Goal: Information Seeking & Learning: Find contact information

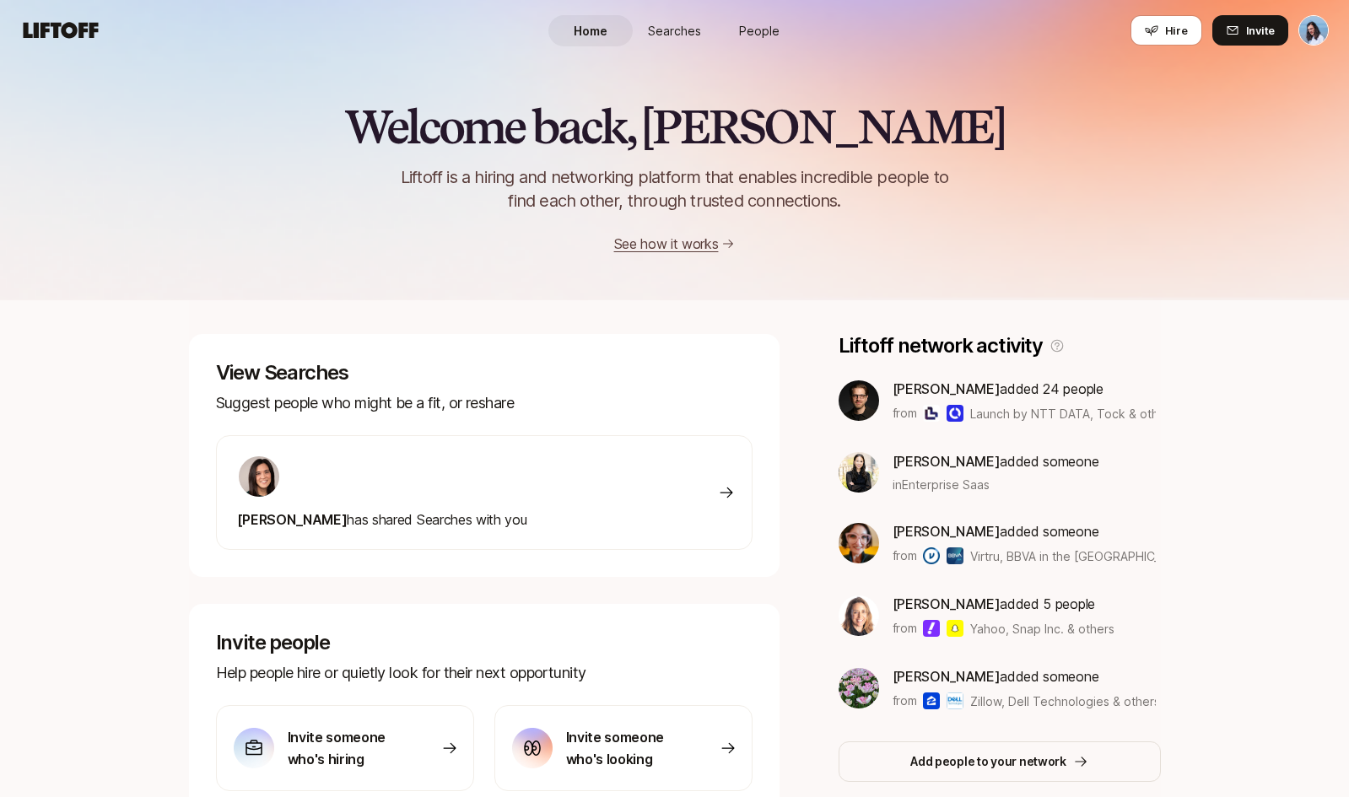
click at [690, 26] on span "Searches" at bounding box center [674, 31] width 53 height 18
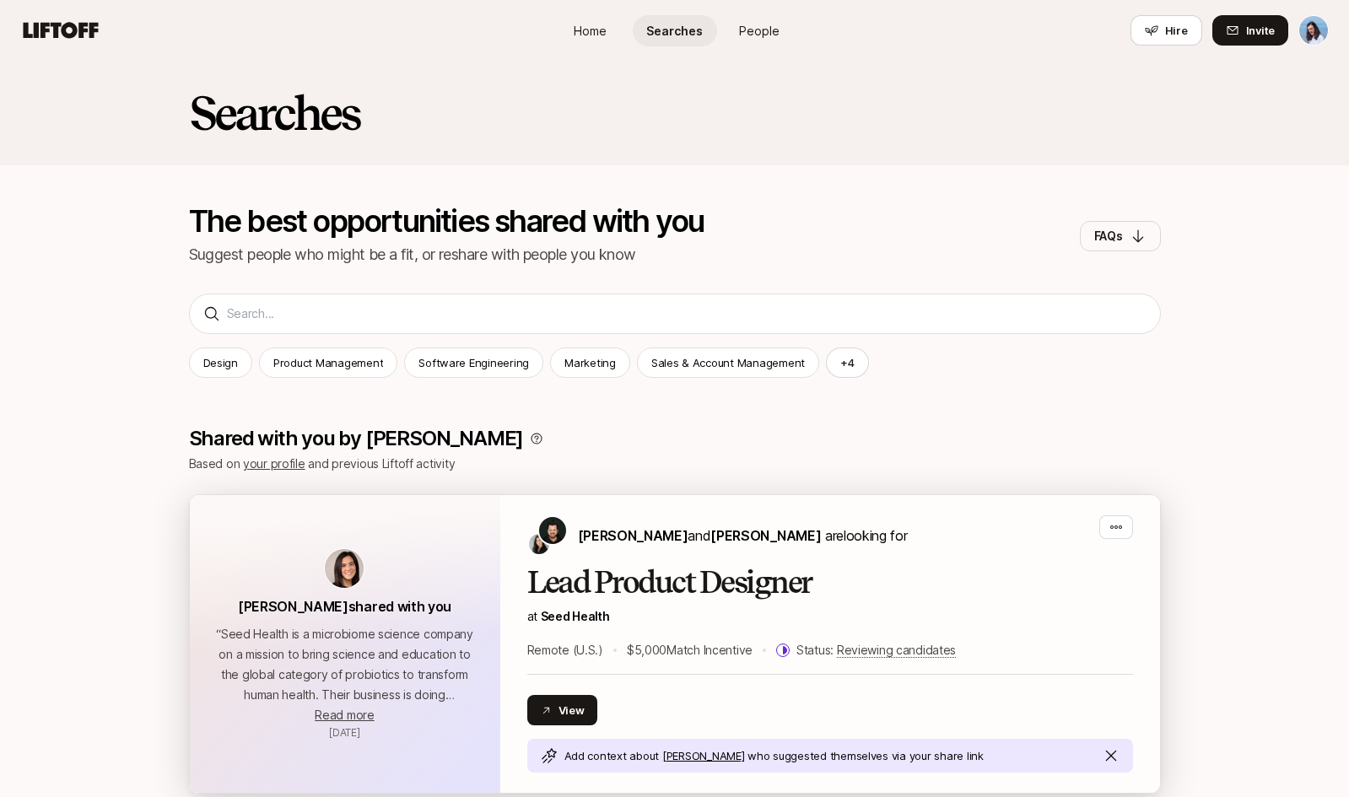
click at [633, 587] on h2 "Lead Product Designer" at bounding box center [830, 583] width 606 height 34
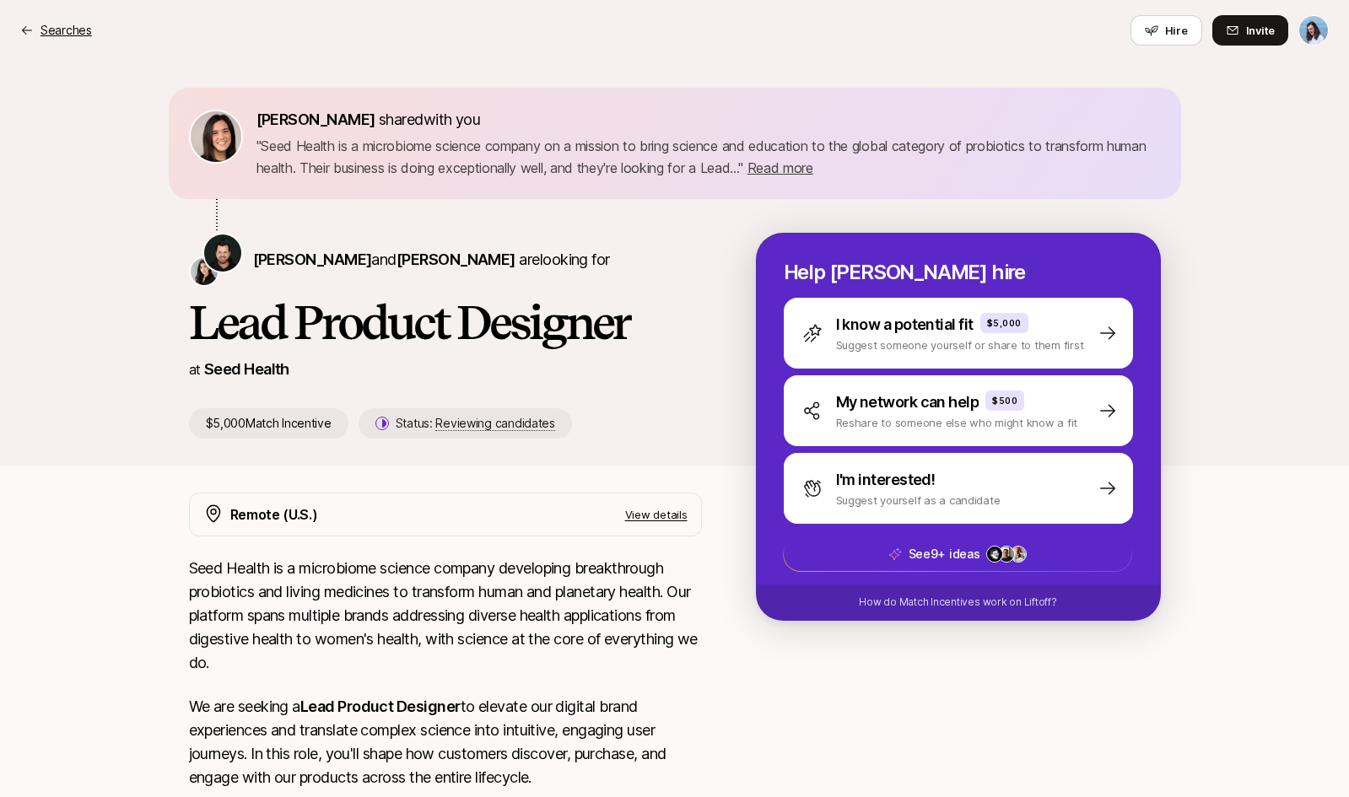
click at [46, 25] on p "Searches" at bounding box center [65, 30] width 51 height 20
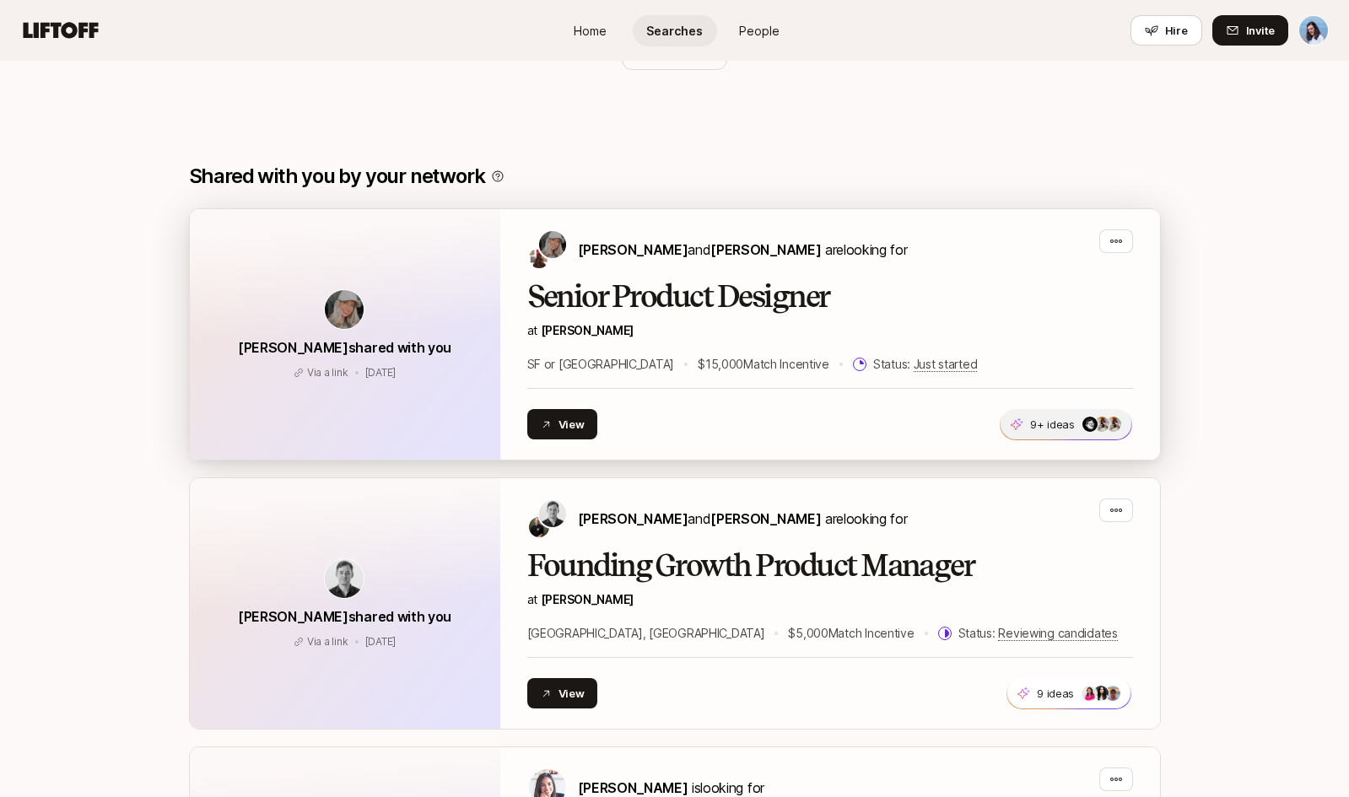
scroll to position [1316, 0]
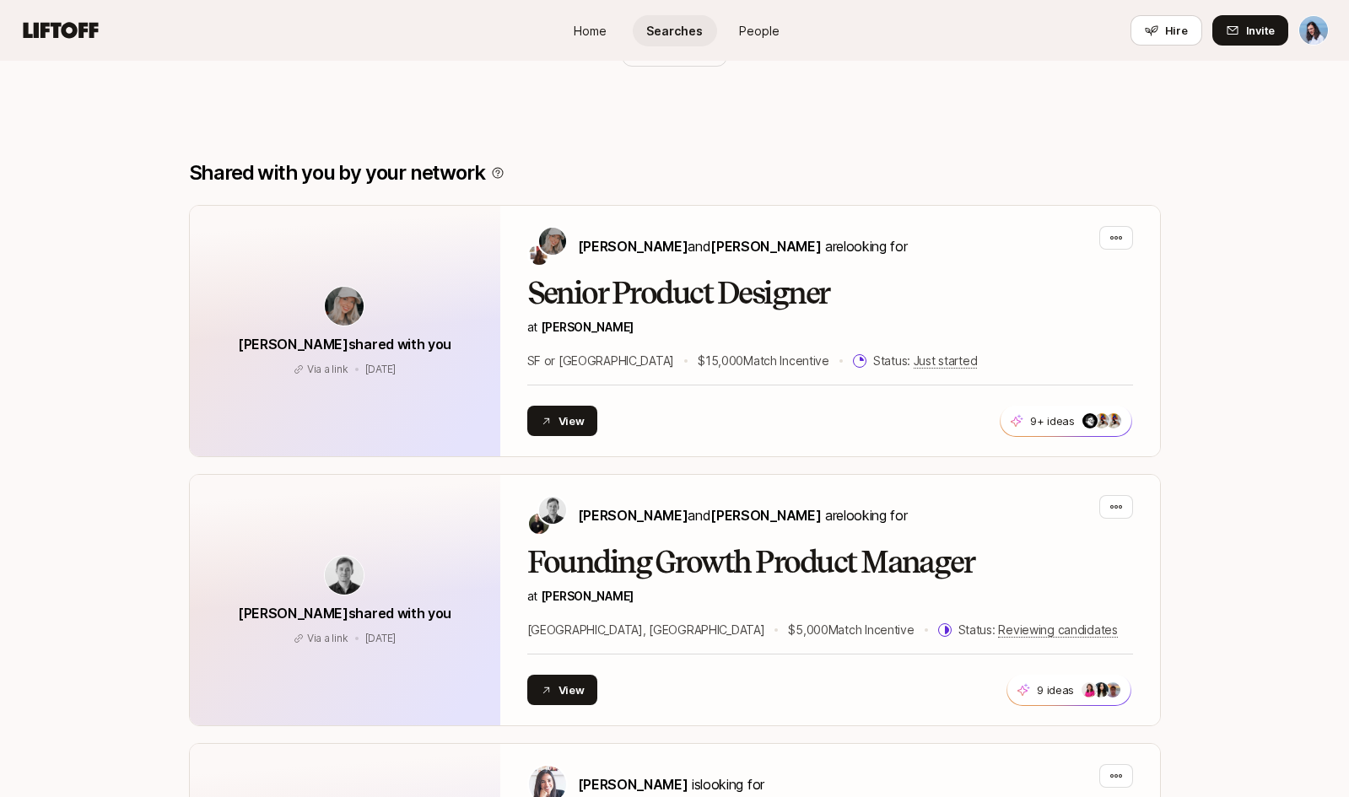
click at [754, 33] on span "People" at bounding box center [759, 31] width 40 height 18
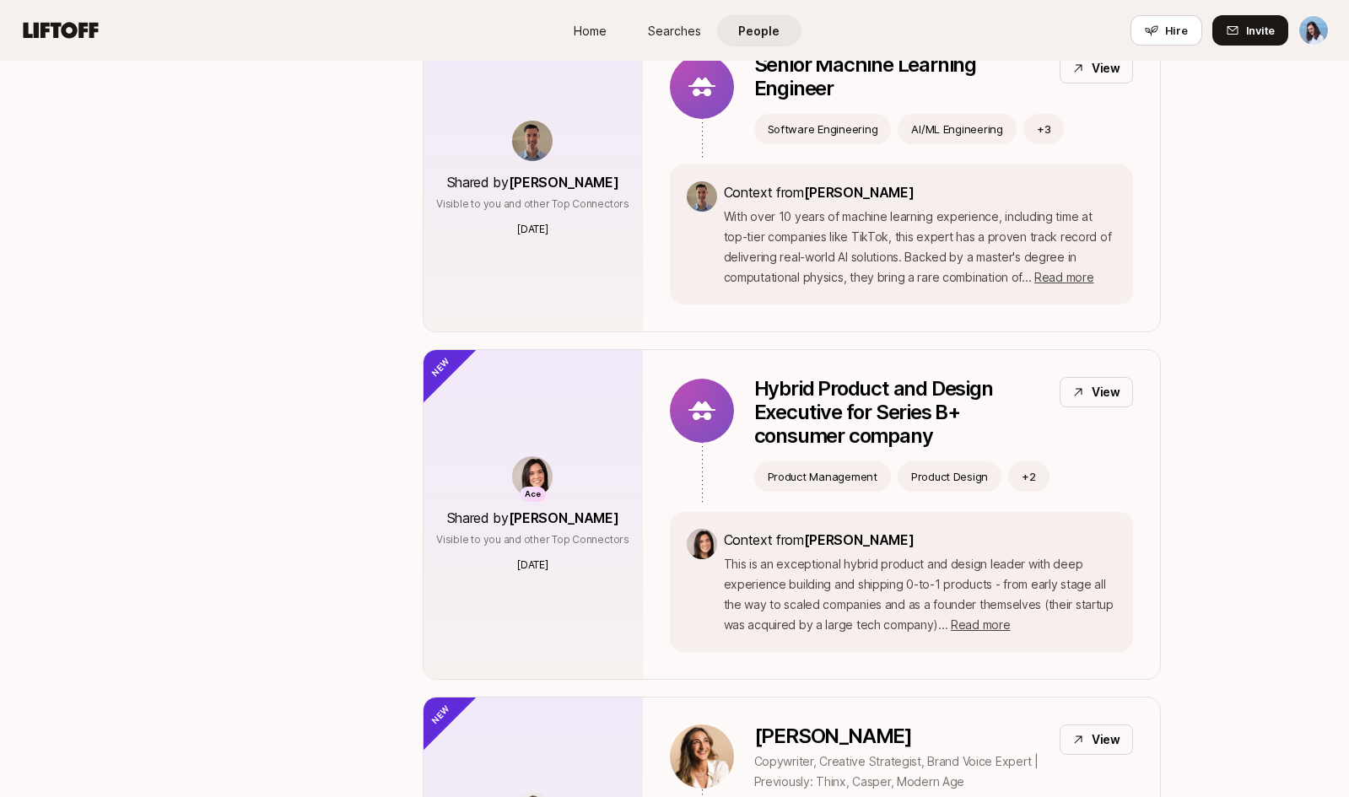
scroll to position [359, 0]
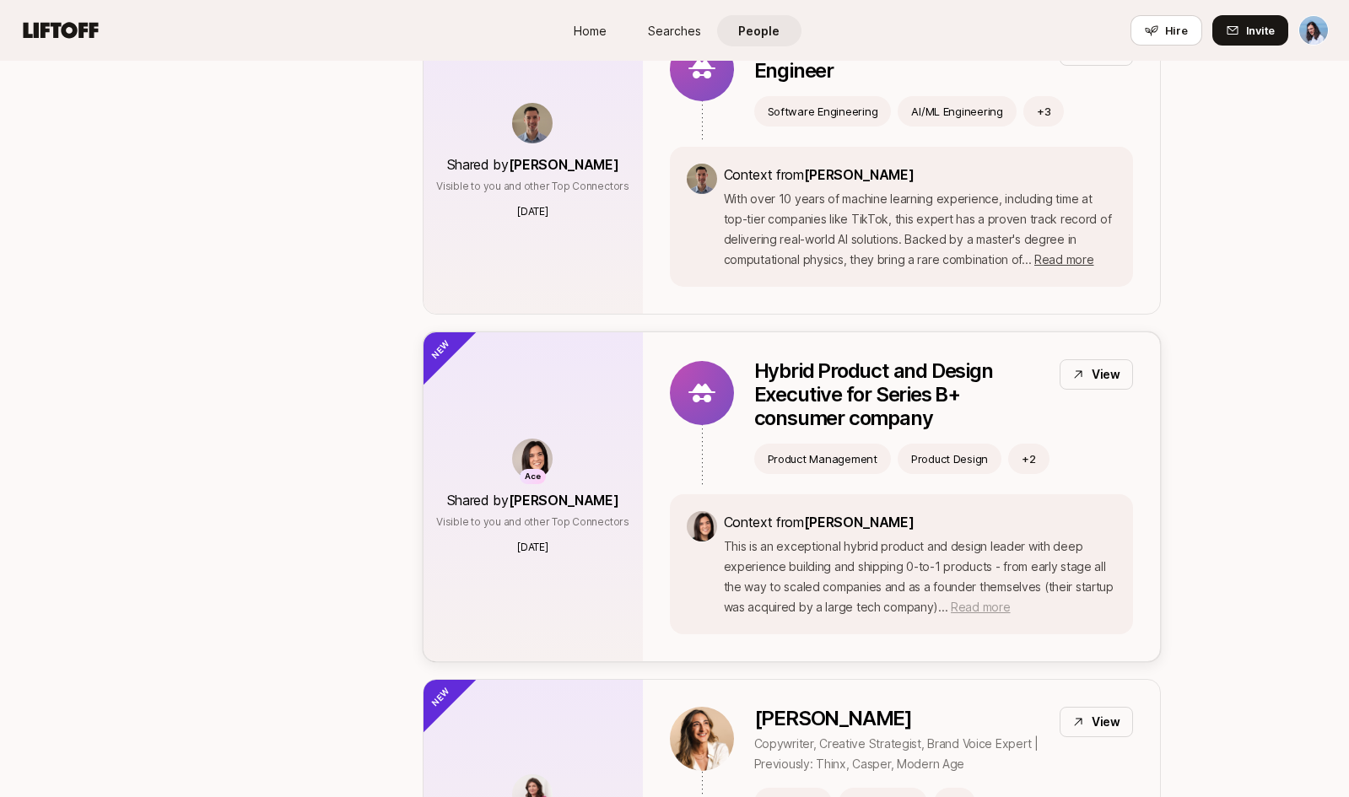
click at [975, 604] on span "Read more" at bounding box center [980, 607] width 59 height 14
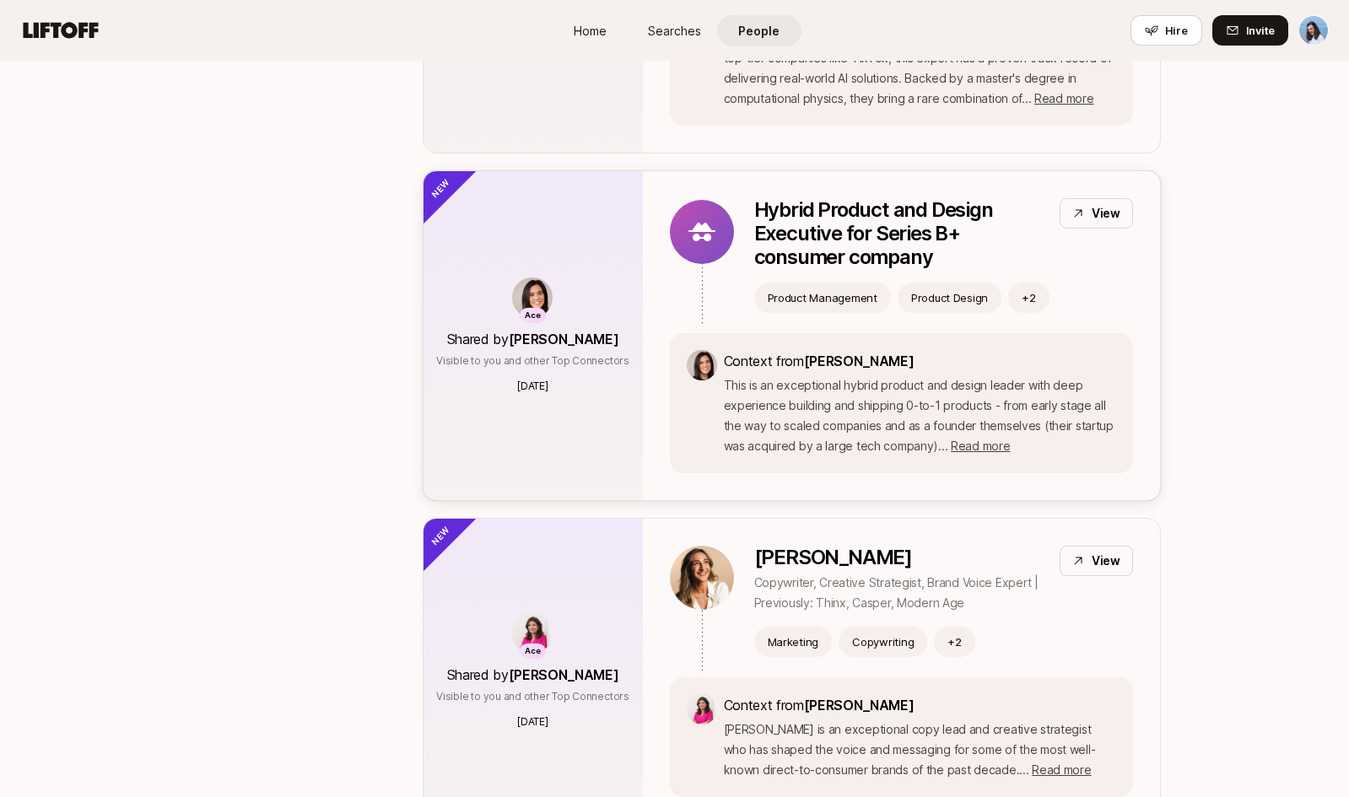
scroll to position [728, 0]
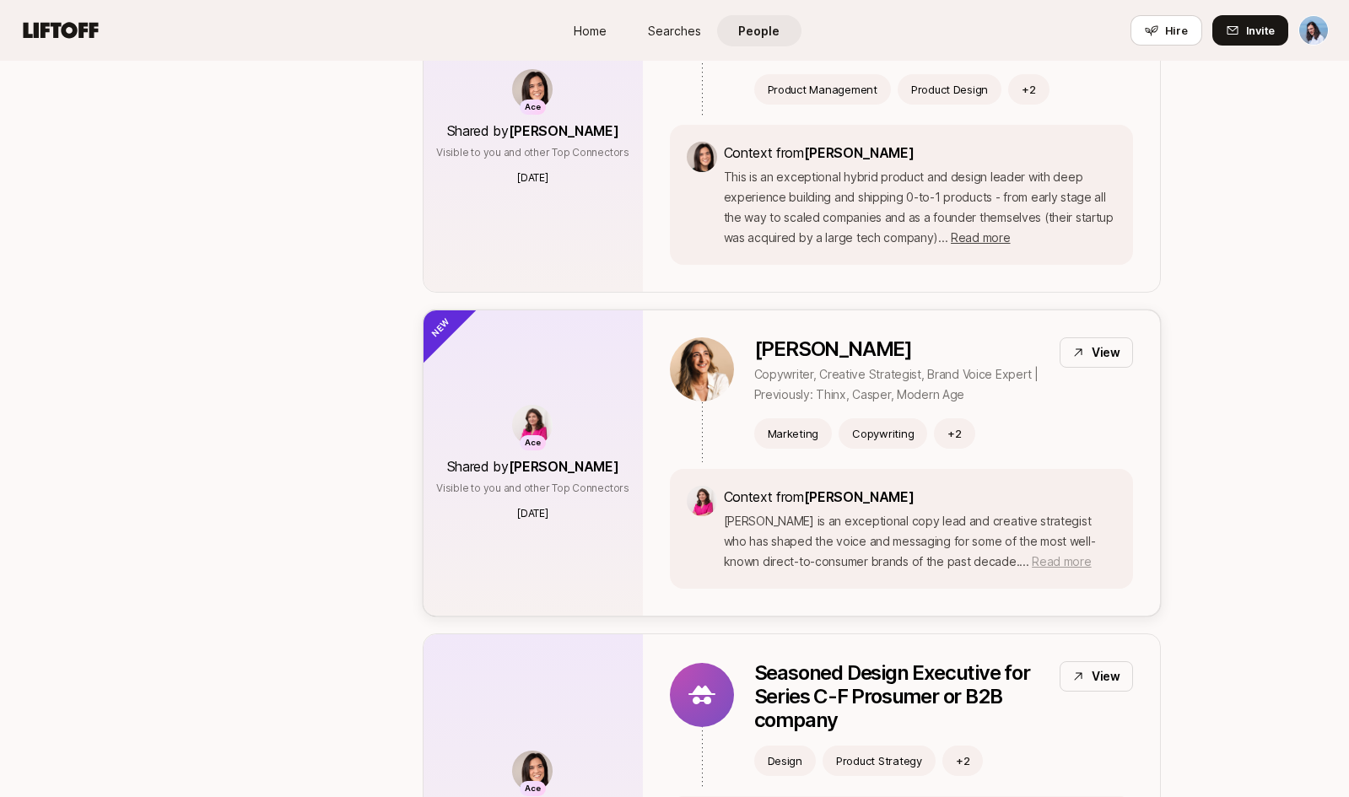
click at [1032, 556] on span "Read more" at bounding box center [1061, 561] width 59 height 14
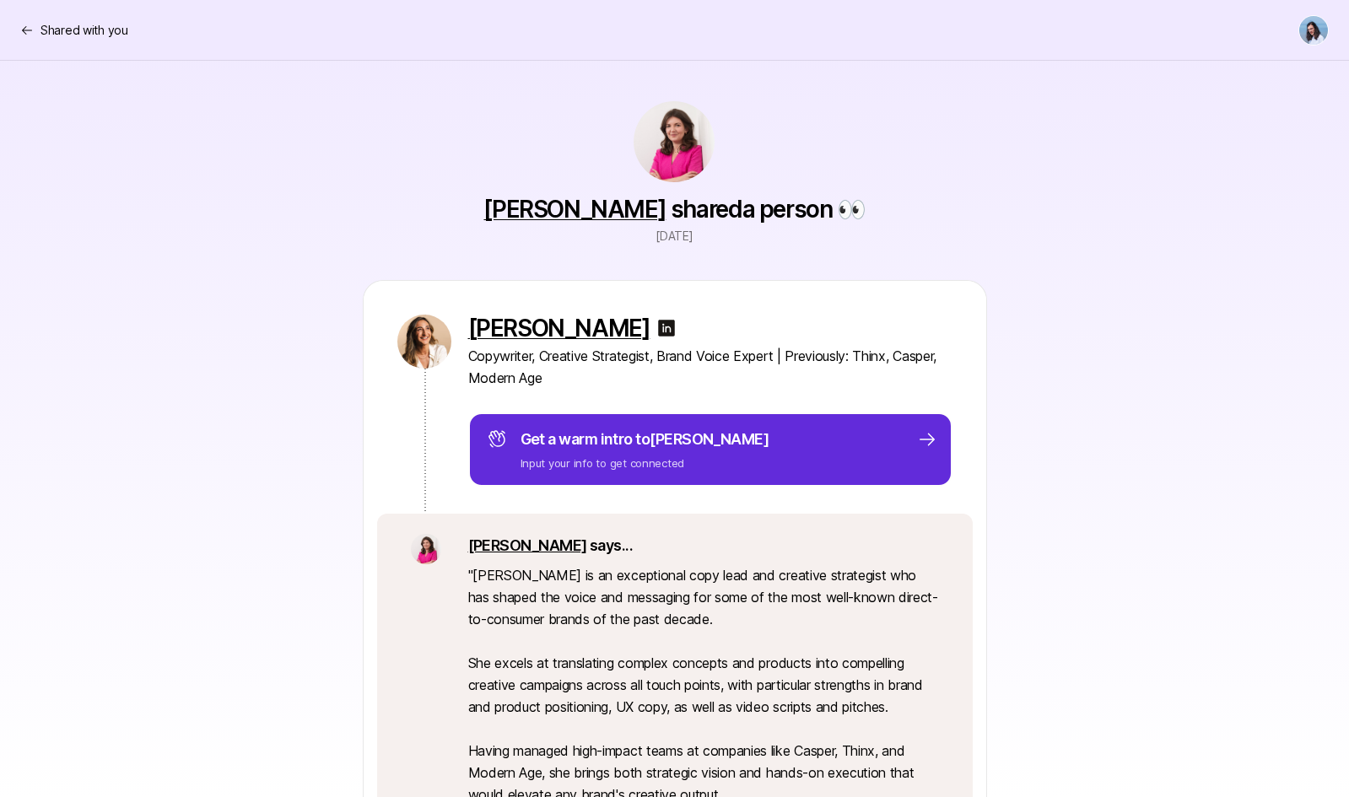
scroll to position [728, 0]
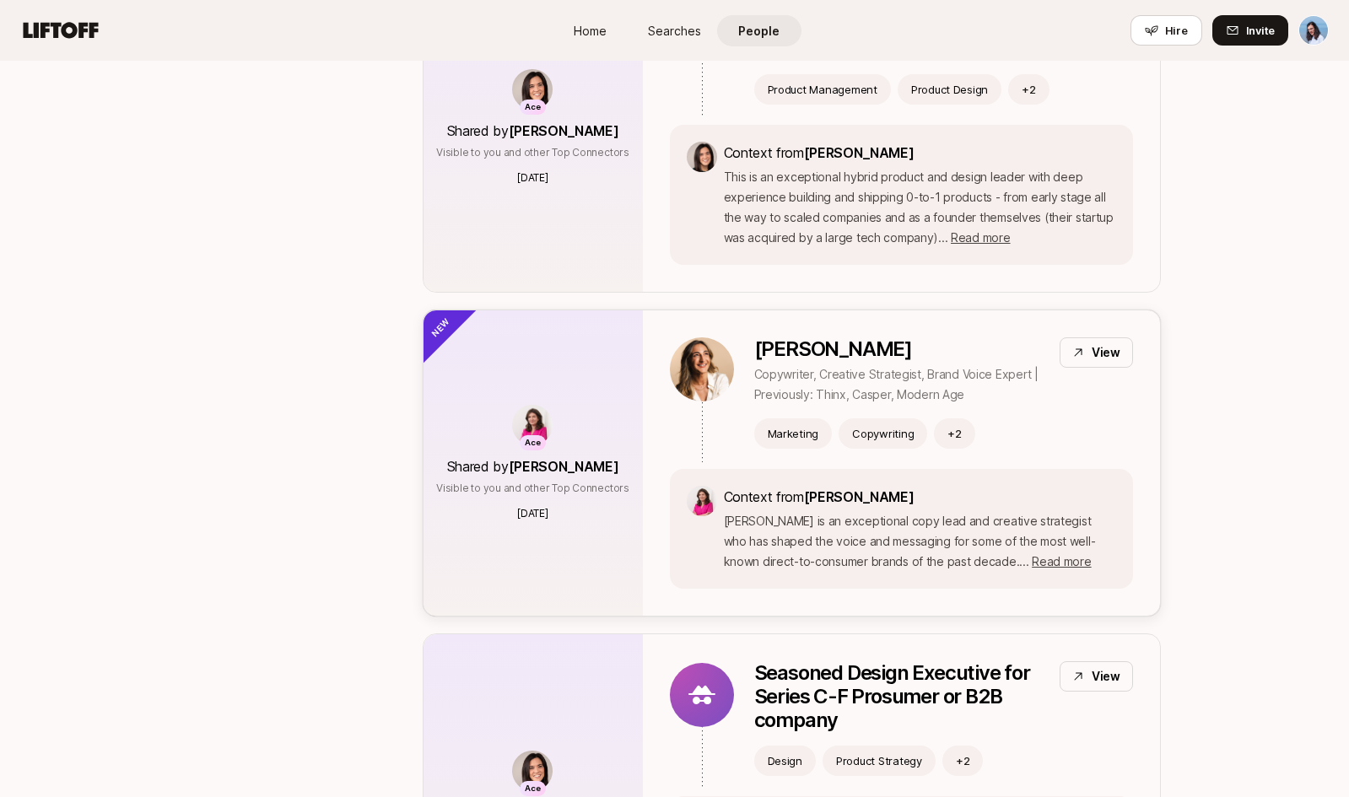
click at [941, 332] on div "[PERSON_NAME] Copywriter, Creative Strategist, Brand Voice Expert | Previously:…" at bounding box center [901, 462] width 517 height 305
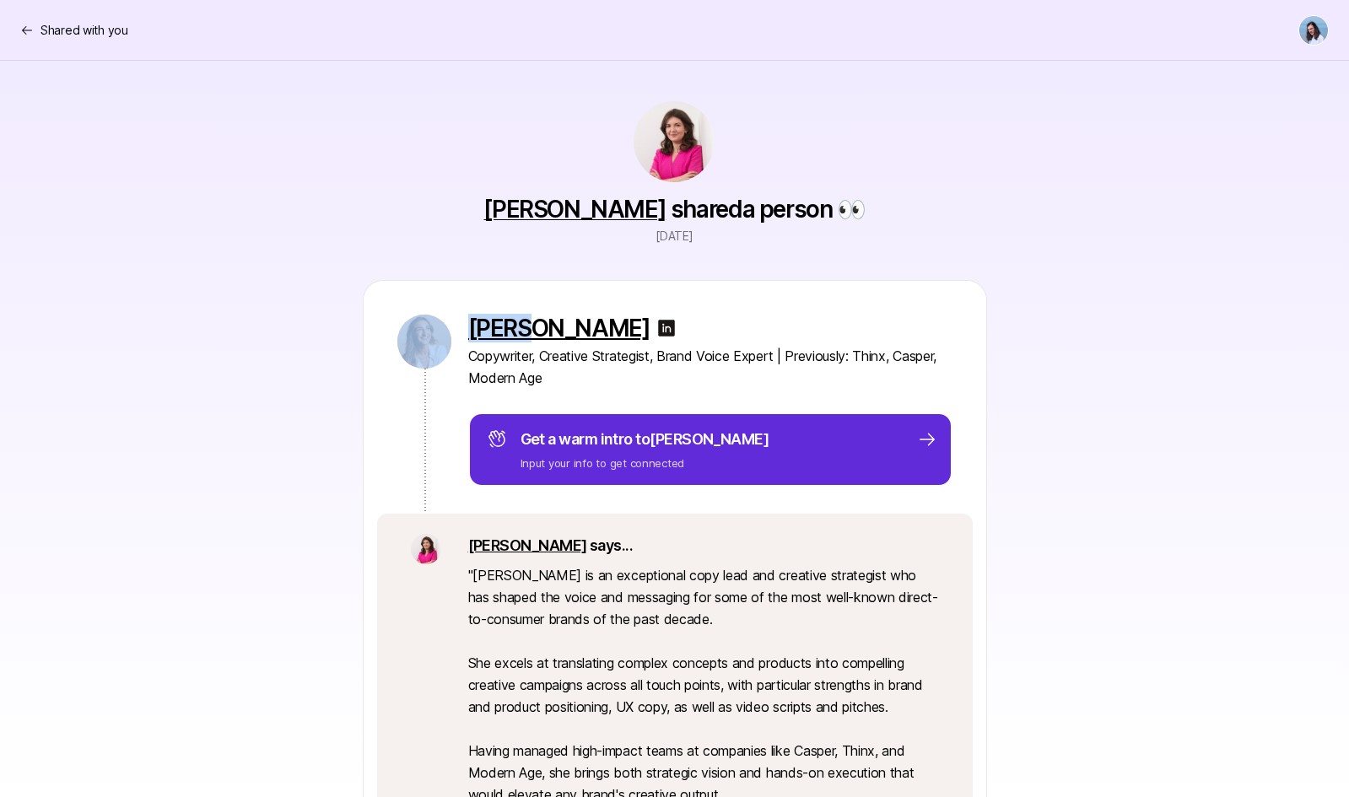
drag, startPoint x: 456, startPoint y: 329, endPoint x: 532, endPoint y: 329, distance: 75.9
click at [532, 329] on div "[PERSON_NAME] Copywriter, Creative Strategist, Brand Voice Expert | Previously:…" at bounding box center [675, 397] width 623 height 233
copy div "[PERSON_NAME]"
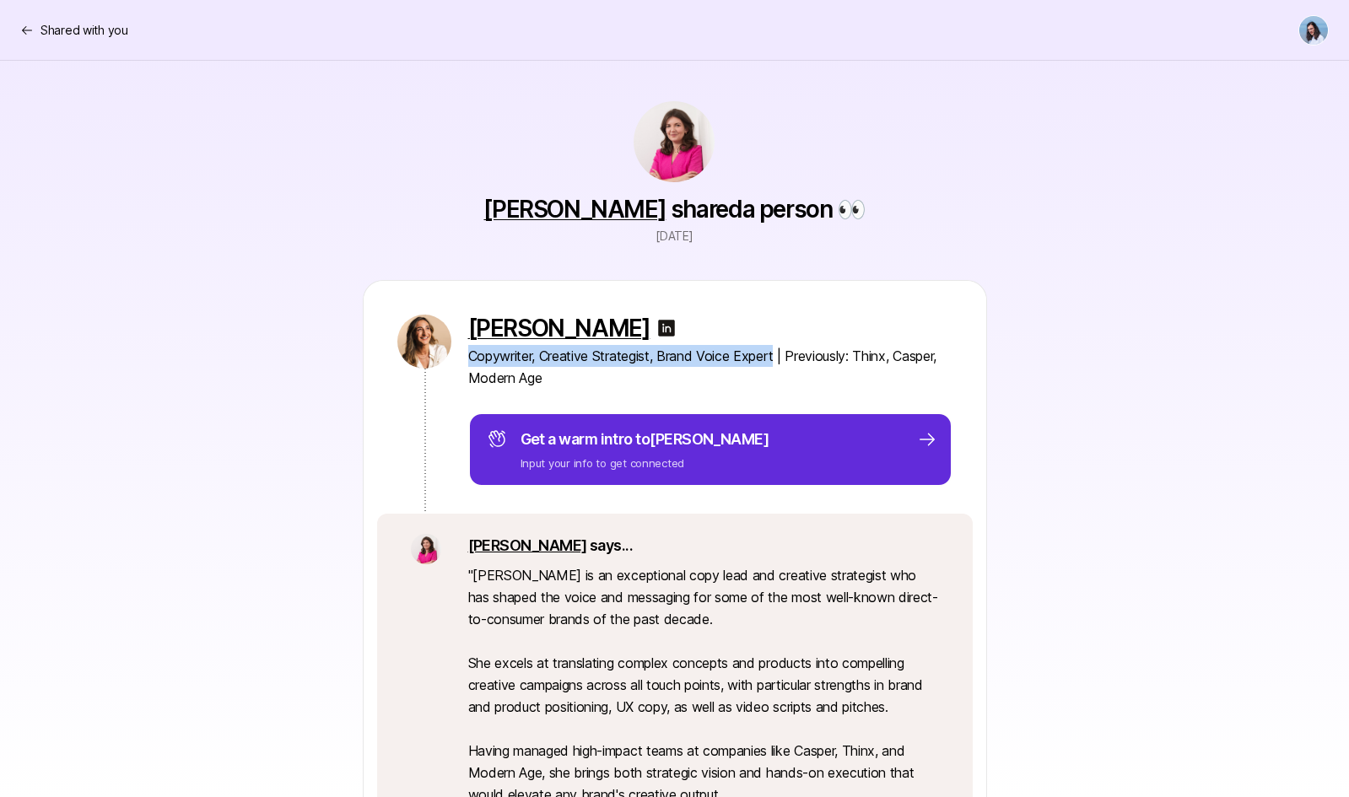
drag, startPoint x: 469, startPoint y: 354, endPoint x: 781, endPoint y: 360, distance: 312.2
click at [781, 360] on p "Copywriter, Creative Strategist, Brand Voice Expert | Previously: Thinx, Casper…" at bounding box center [710, 367] width 484 height 44
copy p "Copywriter, Creative Strategist, Brand Voice Expert"
click at [1108, 472] on div "[PERSON_NAME] Copywriter, Creative Strategist, Brand Voice Expert | Previously:…" at bounding box center [675, 640] width 972 height 720
click at [1131, 480] on div "[PERSON_NAME] Copywriter, Creative Strategist, Brand Voice Expert | Previously:…" at bounding box center [675, 640] width 972 height 720
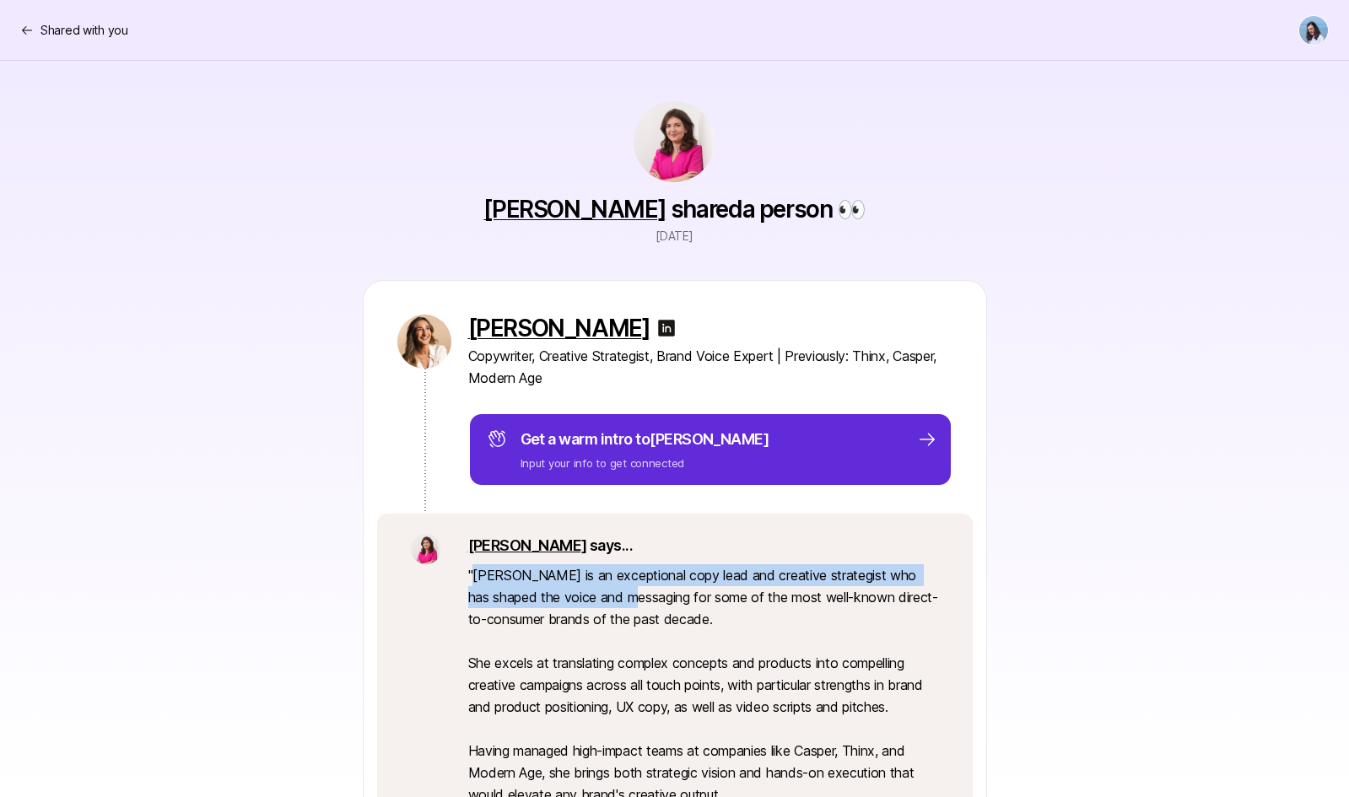
drag, startPoint x: 483, startPoint y: 575, endPoint x: 619, endPoint y: 600, distance: 138.8
click at [619, 600] on p "" [PERSON_NAME] is an exceptional copy lead and creative strategist who has sha…" at bounding box center [703, 728] width 471 height 329
copy p "[PERSON_NAME] is an exceptional copy lead and creative strategist who has shape…"
